Goal: Task Accomplishment & Management: Manage account settings

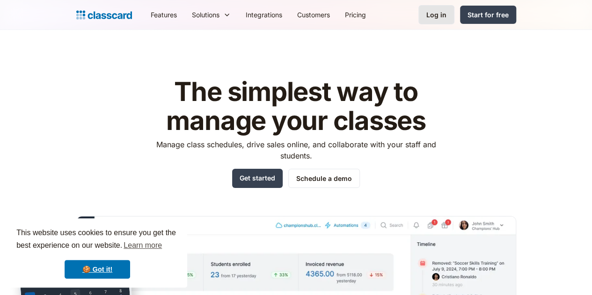
click at [454, 9] on link "Log in" at bounding box center [436, 14] width 36 height 19
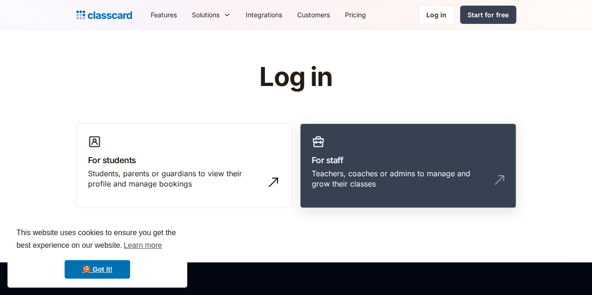
click at [410, 170] on div "Teachers, coaches or admins to manage and grow their classes" at bounding box center [399, 178] width 174 height 21
